Goal: Information Seeking & Learning: Learn about a topic

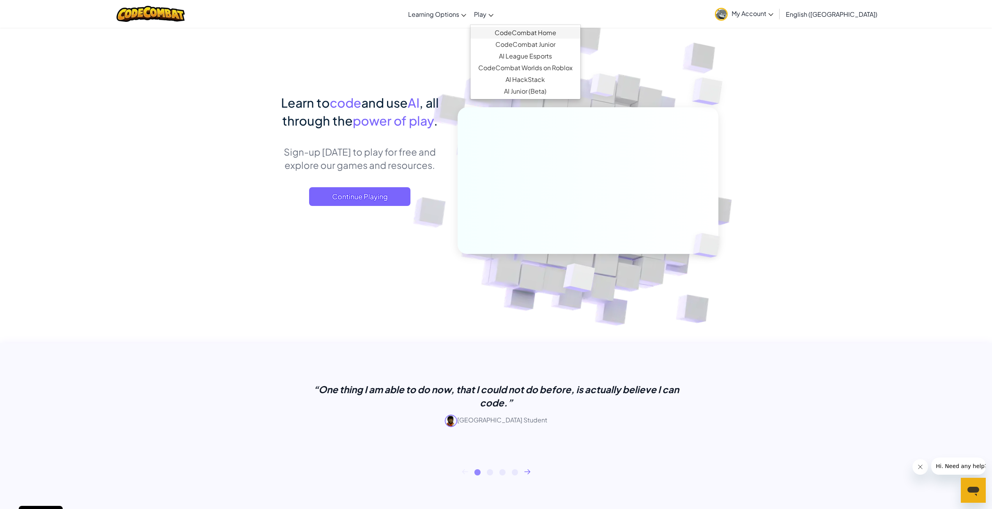
drag, startPoint x: 507, startPoint y: 12, endPoint x: 530, endPoint y: 33, distance: 30.9
click at [487, 12] on span "Play" at bounding box center [480, 14] width 12 height 8
click at [538, 47] on link "CodeCombat Junior" at bounding box center [526, 45] width 110 height 12
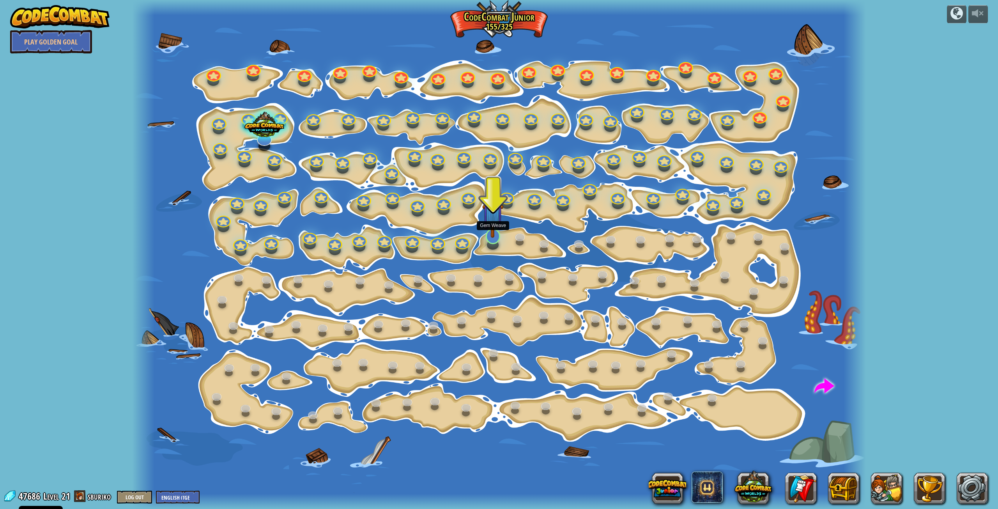
click at [499, 237] on img at bounding box center [492, 214] width 21 height 48
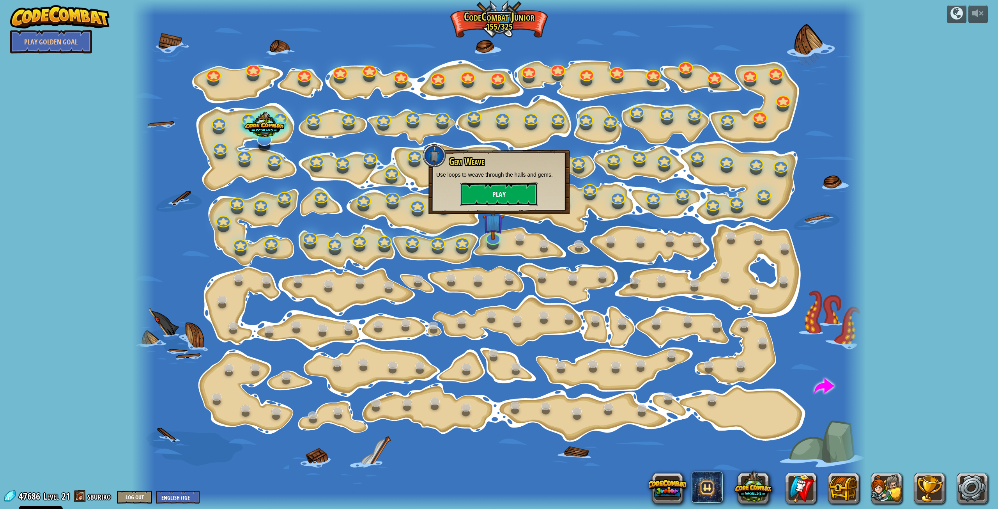
click at [534, 193] on button "Play" at bounding box center [499, 193] width 78 height 23
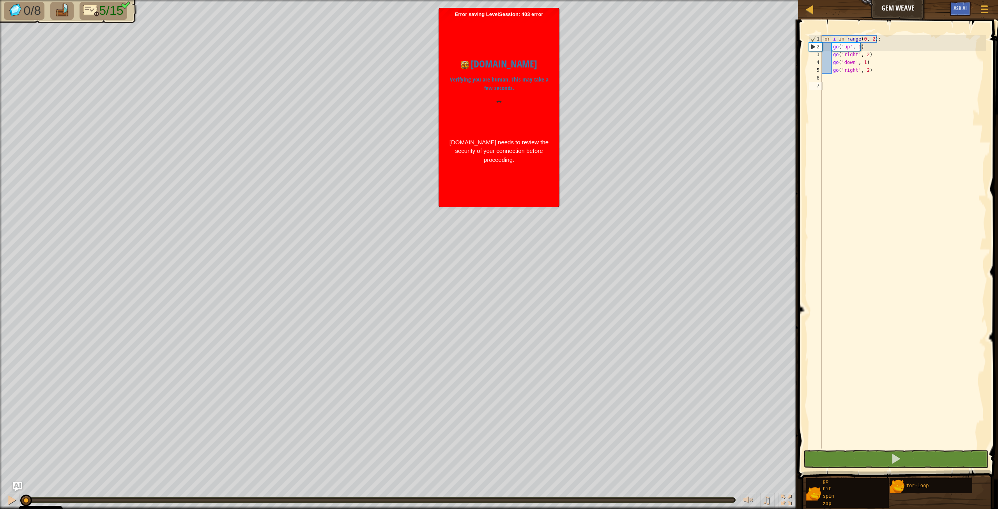
drag, startPoint x: 478, startPoint y: 124, endPoint x: 474, endPoint y: 128, distance: 5.2
click at [474, 128] on div at bounding box center [499, 116] width 101 height 30
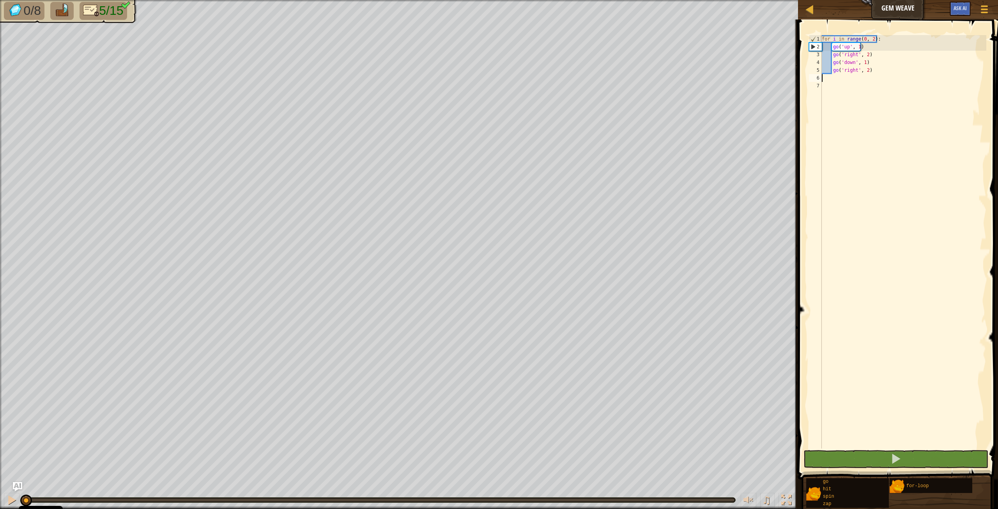
click at [823, 76] on div "for i in range ( 0 , 2 ) : go ( 'up' , 1 ) go ( 'right' , 2 ) go ( 'down' , 1 )…" at bounding box center [903, 249] width 166 height 429
type textarea "H"
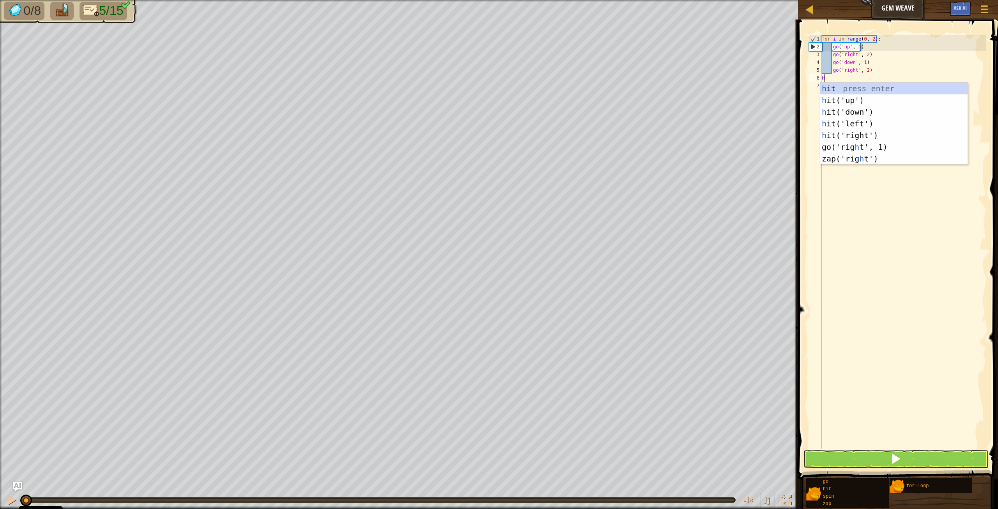
scroll to position [4, 0]
click at [901, 126] on div "h it press enter h it('up') press enter h it('down') press enter h it('left') p…" at bounding box center [893, 135] width 147 height 105
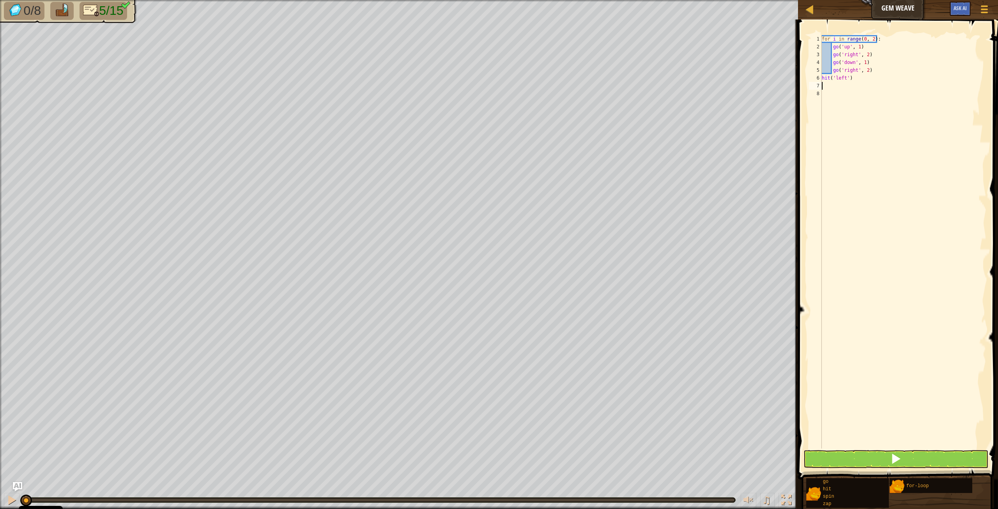
type textarea "H"
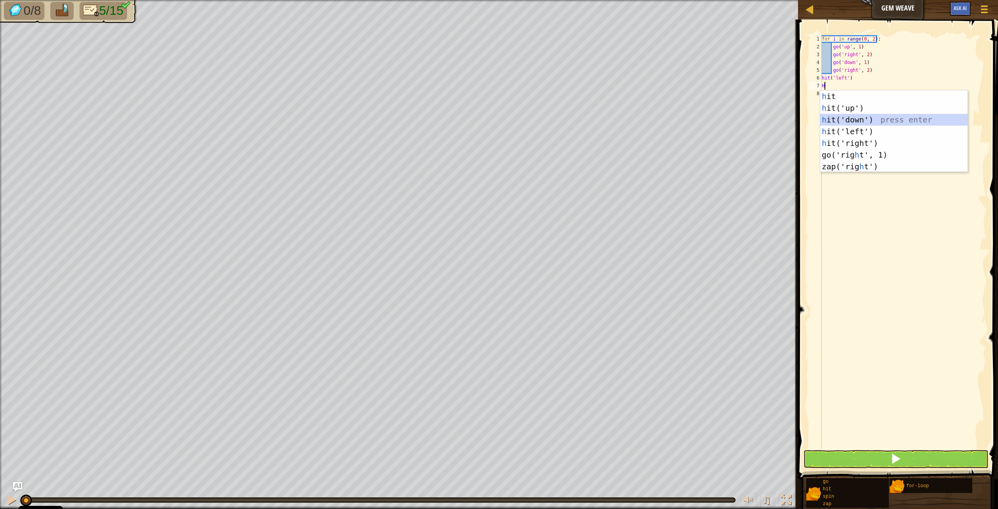
click at [841, 114] on div "h it press enter h it('up') press enter h it('down') press enter h it('left') p…" at bounding box center [893, 142] width 147 height 105
type textarea "H"
